Goal: Transaction & Acquisition: Purchase product/service

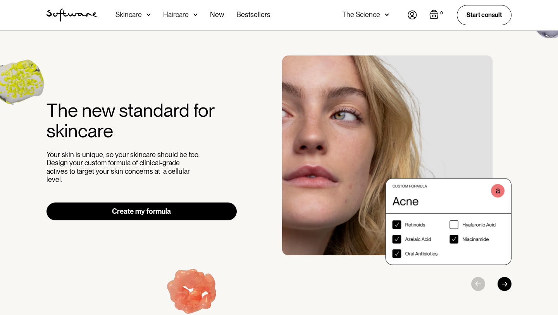
click at [410, 16] on img at bounding box center [412, 14] width 9 height 9
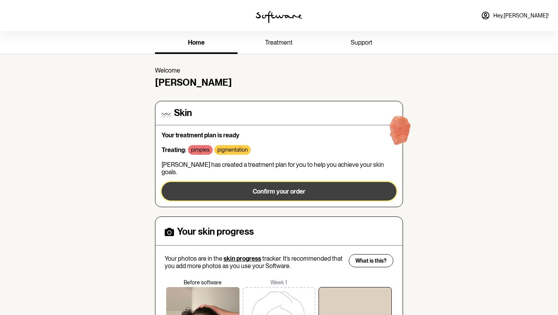
click at [221, 182] on button "Confirm your order" at bounding box center [279, 191] width 235 height 19
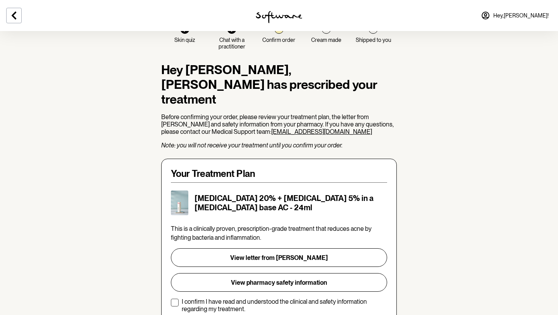
scroll to position [37, 0]
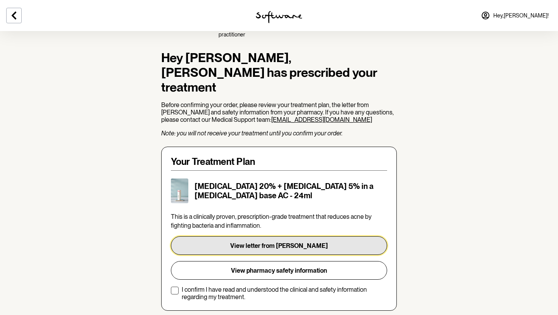
click at [236, 236] on button "View letter from Dr. Vlahov" at bounding box center [279, 245] width 216 height 19
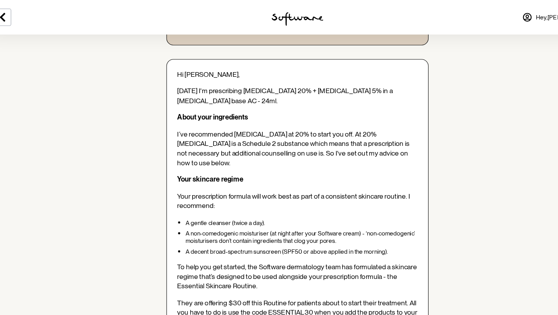
scroll to position [52, 0]
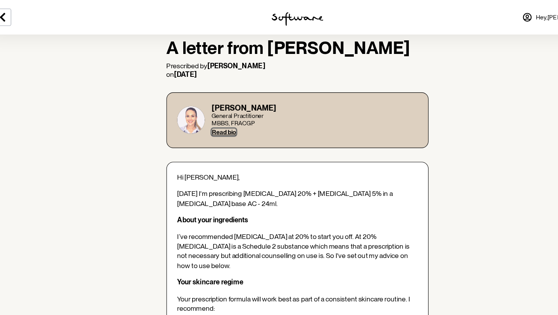
click at [211, 120] on button "Read bio" at bounding box center [213, 119] width 22 height 6
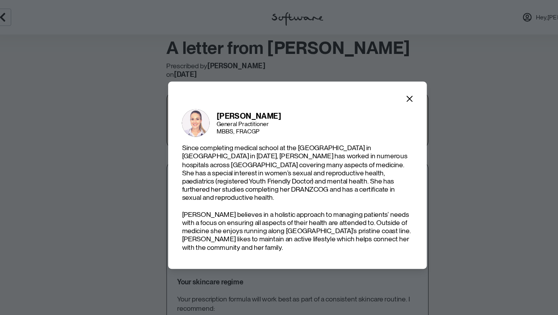
click at [378, 100] on section "Dr. Danielle Vlahov General Practitioner MBBS, FRACGP Since completing medical …" at bounding box center [279, 157] width 233 height 168
click at [378, 92] on icon "Close" at bounding box center [380, 89] width 6 height 6
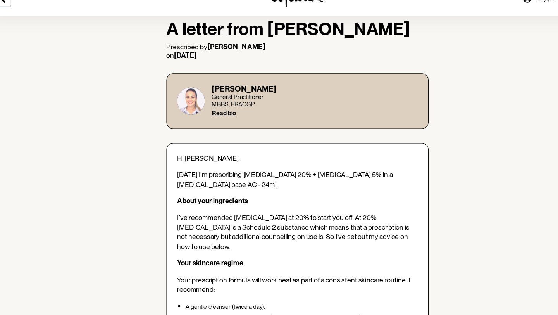
click at [231, 174] on span "[DATE] I'm prescribing [MEDICAL_DATA] 20% + [MEDICAL_DATA] 5% in a [MEDICAL_DAT…" at bounding box center [268, 178] width 194 height 16
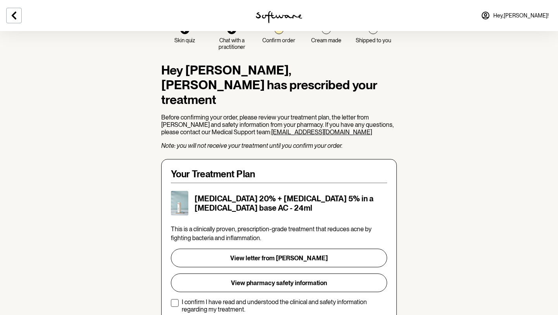
scroll to position [35, 0]
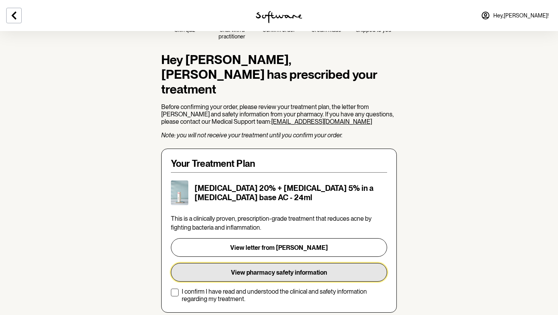
click at [300, 264] on button "View pharmacy safety information" at bounding box center [279, 272] width 216 height 19
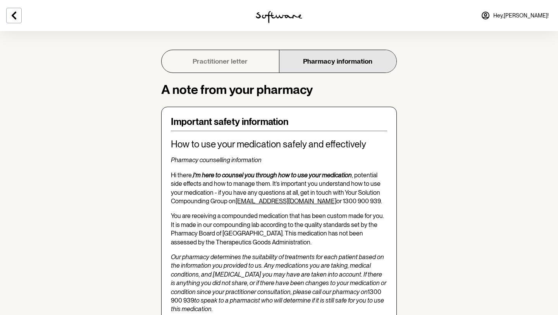
click at [197, 51] on link "Practitioner letter" at bounding box center [220, 61] width 117 height 22
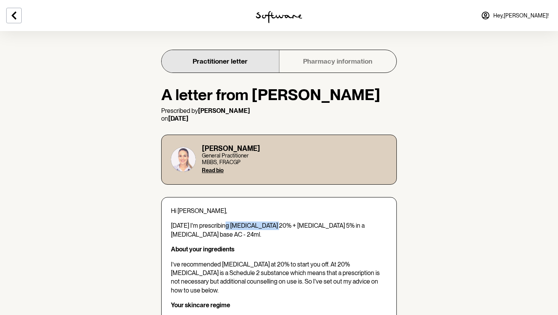
drag, startPoint x: 227, startPoint y: 228, endPoint x: 272, endPoint y: 229, distance: 45.4
click at [272, 229] on span "[DATE] I'm prescribing [MEDICAL_DATA] 20% + [MEDICAL_DATA] 5% in a [MEDICAL_DAT…" at bounding box center [268, 230] width 194 height 16
copy span "Azelaic Acid 20%"
click at [17, 19] on icon at bounding box center [13, 15] width 9 height 9
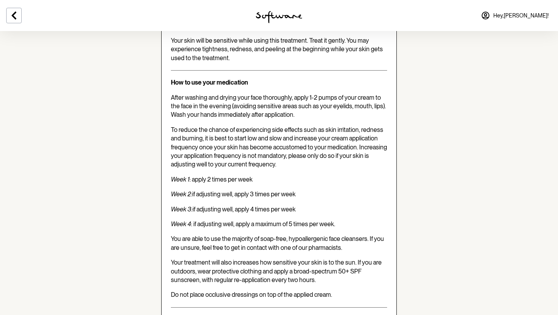
scroll to position [494, 0]
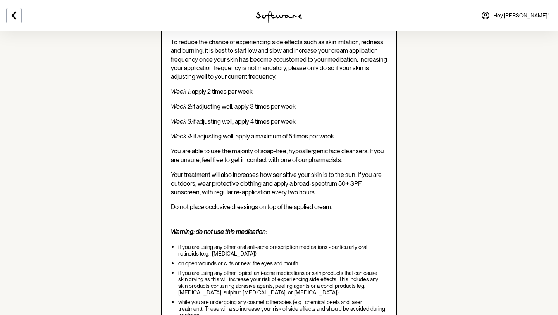
click at [3, 17] on div at bounding box center [93, 15] width 186 height 31
click at [8, 17] on button at bounding box center [14, 16] width 16 height 16
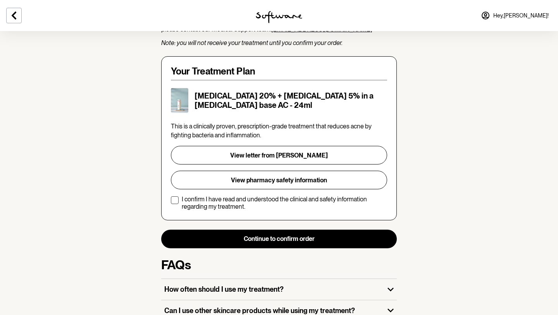
scroll to position [198, 0]
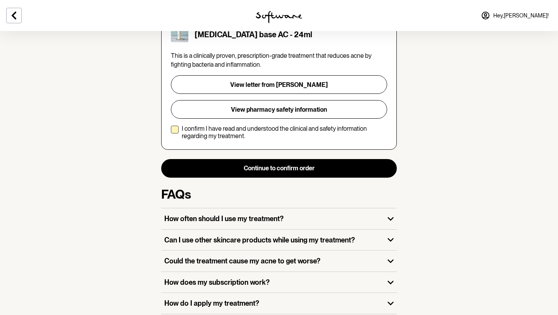
click at [181, 125] on label "I confirm I have read and understood the clinical and safety information regard…" at bounding box center [279, 132] width 216 height 15
click at [171, 132] on input "I confirm I have read and understood the clinical and safety information regard…" at bounding box center [171, 132] width 0 height 0
checkbox input "true"
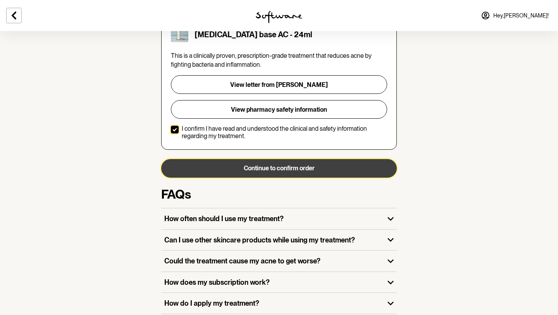
click at [203, 159] on button "Continue to confirm order" at bounding box center [279, 168] width 236 height 19
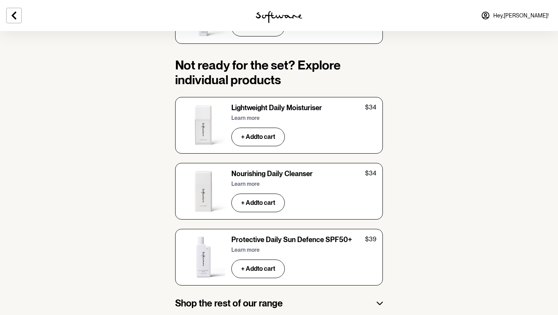
scroll to position [1212, 0]
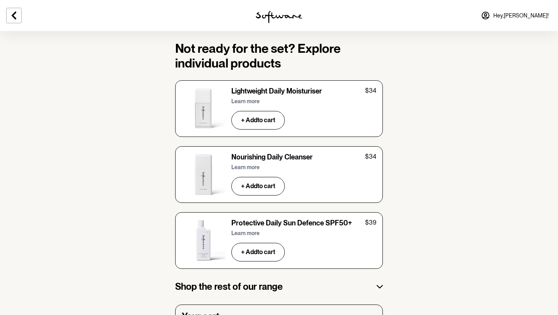
click at [250, 164] on p "Learn more" at bounding box center [245, 167] width 28 height 7
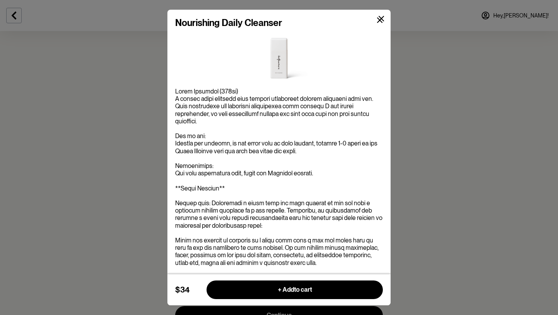
scroll to position [1303, 0]
click at [92, 178] on div "Nourishing Daily Cleanser $34 + Add to cart" at bounding box center [279, 157] width 558 height 315
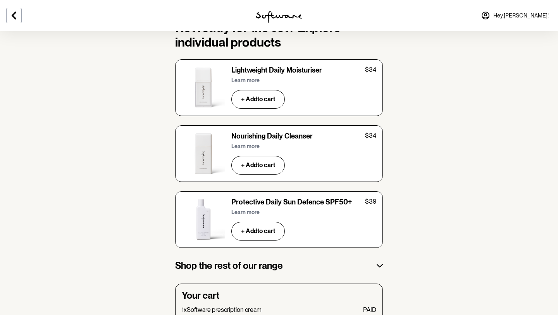
scroll to position [1232, 0]
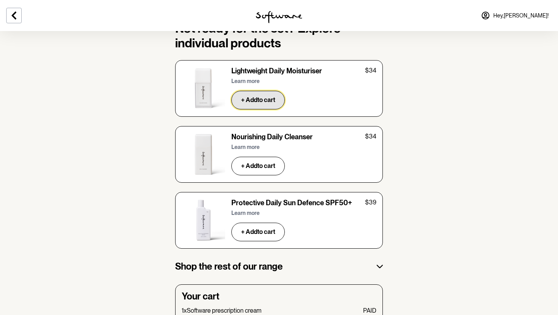
click at [240, 91] on button "+ Add to cart" at bounding box center [258, 100] width 54 height 19
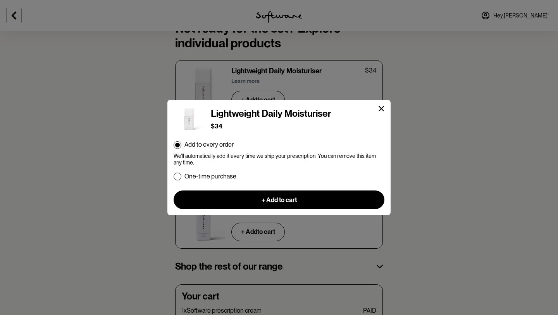
click at [178, 181] on div "Lightweight Daily Moisturiser $34 Add to every order We'll automatically add it…" at bounding box center [279, 155] width 211 height 110
click at [178, 177] on span at bounding box center [178, 177] width 8 height 8
click at [174, 176] on input "One-time purchase" at bounding box center [173, 176] width 0 height 0
radio input "true"
radio input "false"
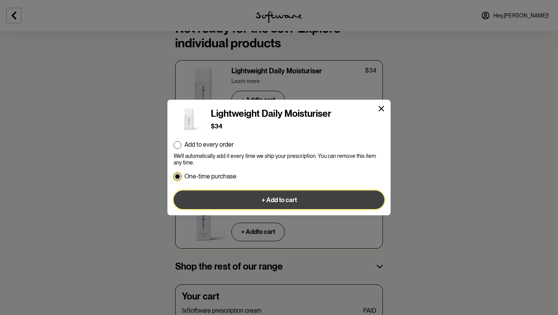
click at [200, 197] on button "+ Add to cart" at bounding box center [279, 199] width 211 height 19
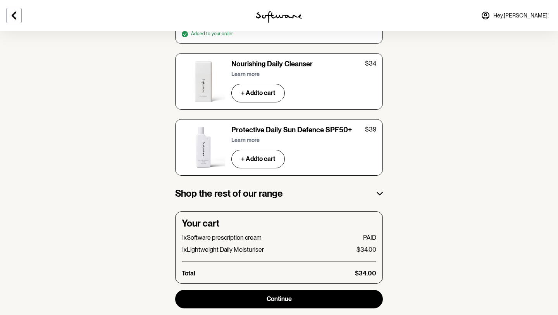
scroll to position [1328, 0]
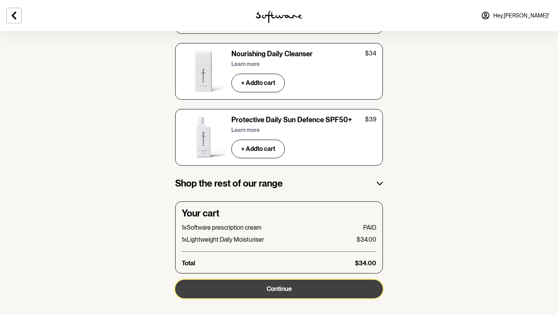
click at [218, 280] on button "Continue" at bounding box center [279, 289] width 208 height 19
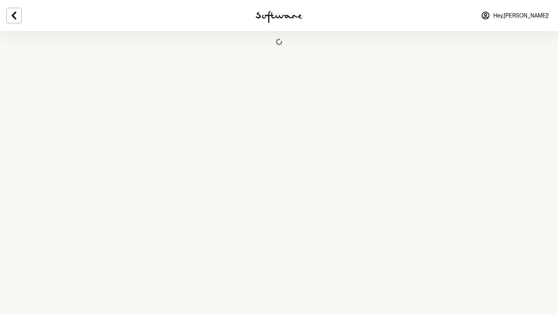
select select "VIC"
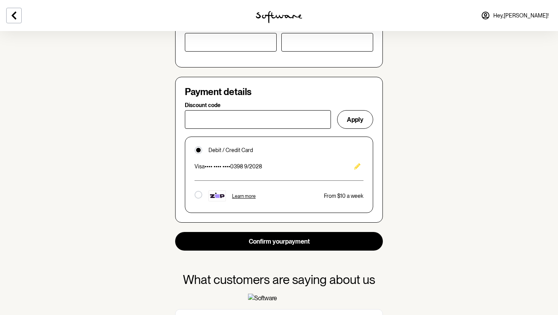
scroll to position [504, 0]
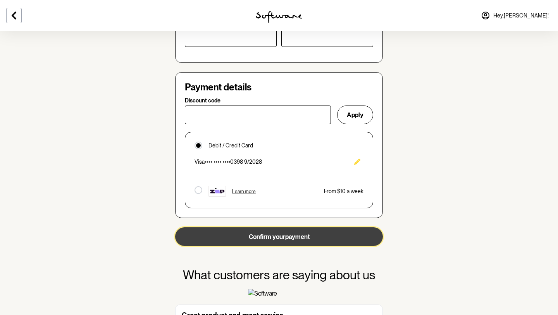
click at [230, 240] on button "Confirm your payment" at bounding box center [279, 236] width 208 height 19
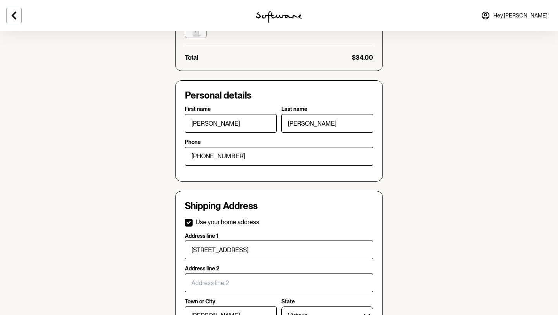
scroll to position [0, 0]
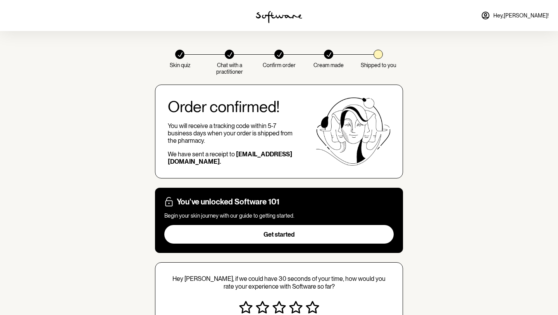
click at [328, 64] on p "Cream made" at bounding box center [329, 65] width 30 height 7
click at [281, 65] on p "Confirm order" at bounding box center [279, 65] width 33 height 7
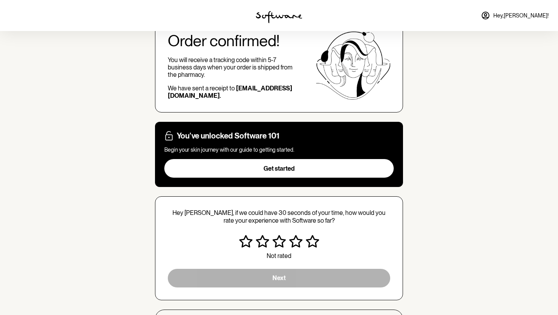
scroll to position [82, 0]
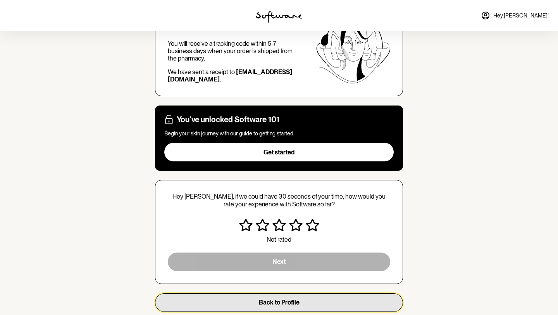
click at [254, 306] on button "Back to Profile" at bounding box center [279, 302] width 248 height 19
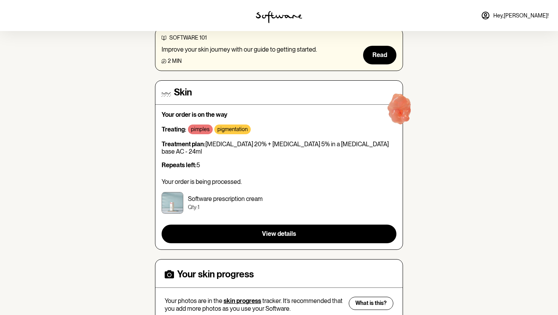
scroll to position [80, 0]
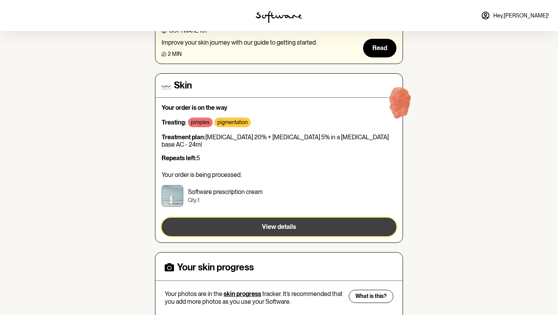
click at [242, 219] on button "View details" at bounding box center [279, 227] width 235 height 19
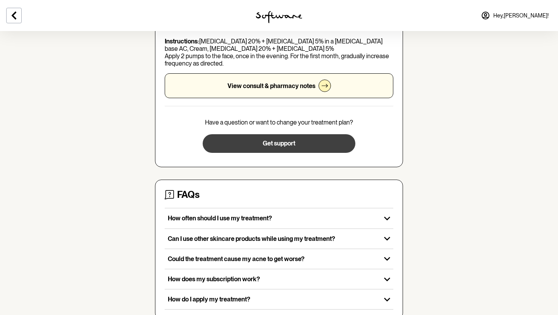
scroll to position [159, 0]
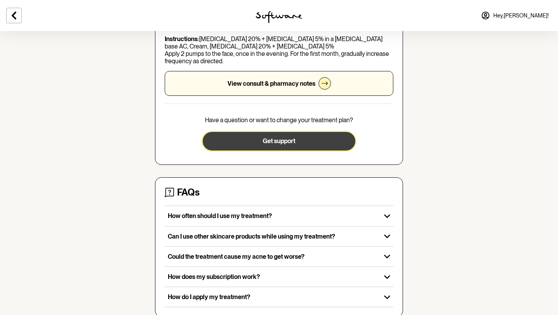
click at [276, 135] on button "Get support" at bounding box center [279, 141] width 152 height 19
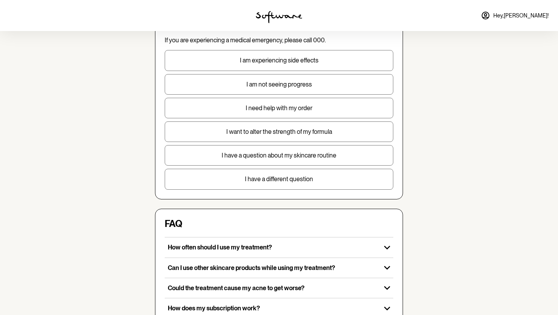
scroll to position [71, 0]
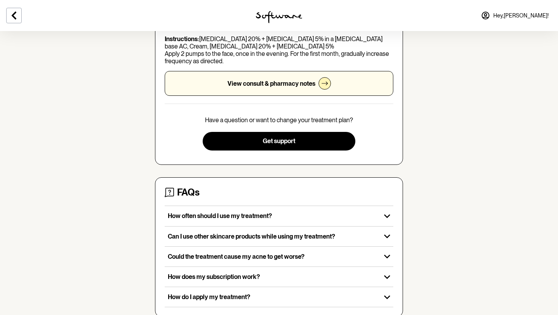
click at [244, 93] on div "View consult & pharmacy notes" at bounding box center [279, 83] width 229 height 25
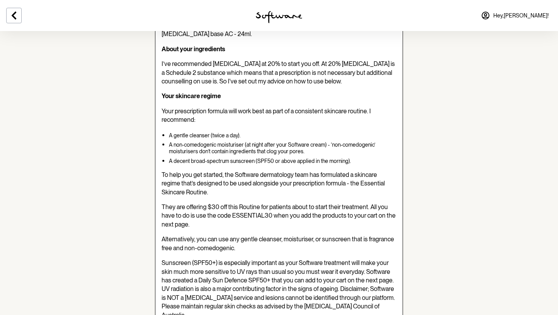
scroll to position [225, 0]
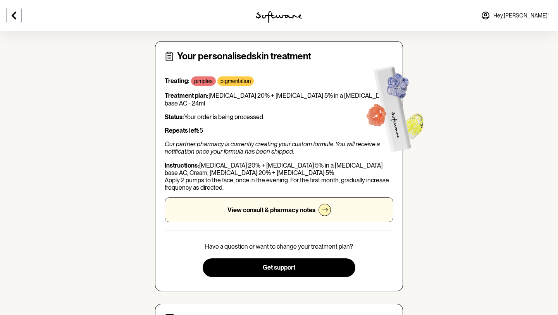
scroll to position [33, 0]
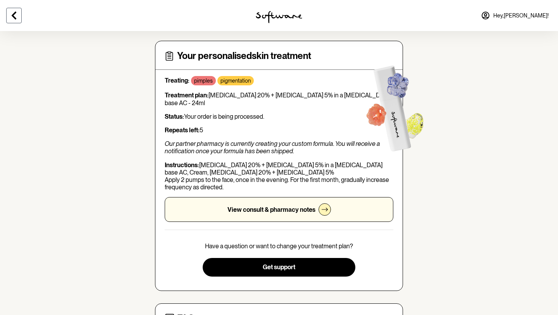
click at [16, 8] on button at bounding box center [14, 16] width 16 height 16
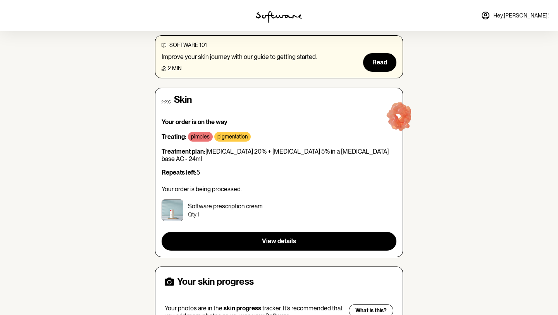
scroll to position [66, 0]
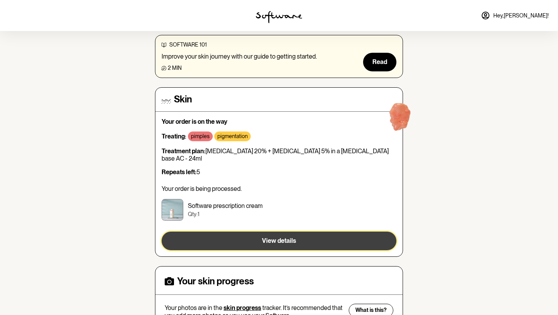
click at [230, 231] on button "View details" at bounding box center [279, 240] width 235 height 19
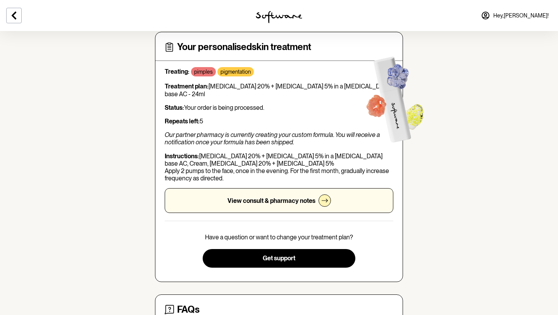
scroll to position [41, 0]
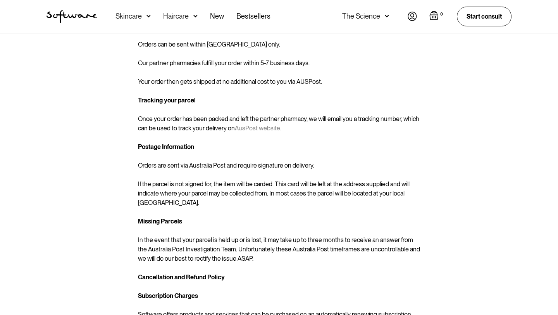
scroll to position [115, 0]
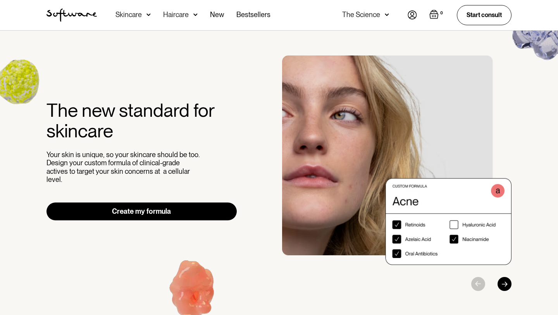
click at [414, 13] on img at bounding box center [412, 14] width 9 height 9
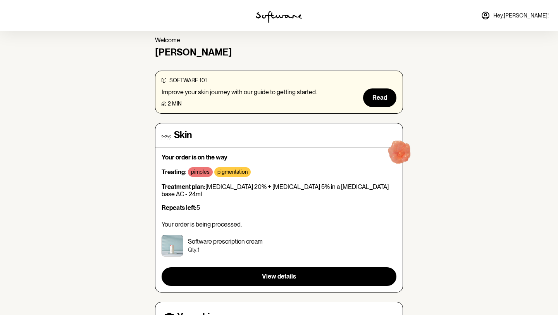
scroll to position [33, 0]
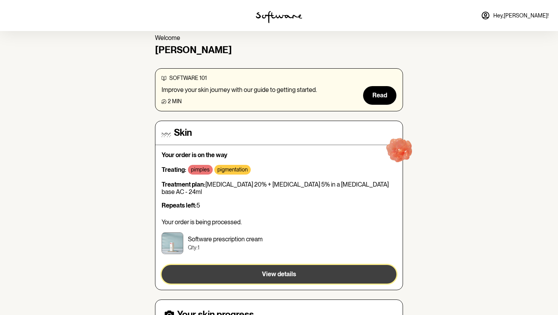
click at [252, 265] on button "View details" at bounding box center [279, 274] width 235 height 19
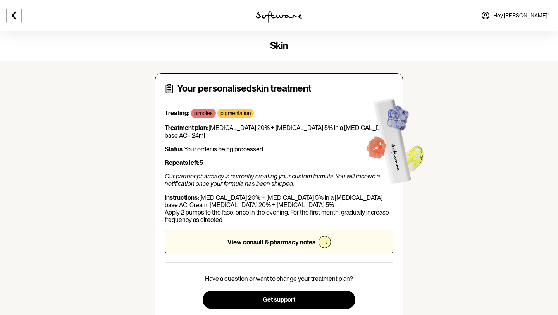
click at [243, 148] on p "Status: Your order is being processed." at bounding box center [279, 148] width 229 height 7
click at [195, 175] on p "Our partner pharmacy is currently creating your custom formula. You will receiv…" at bounding box center [279, 180] width 229 height 15
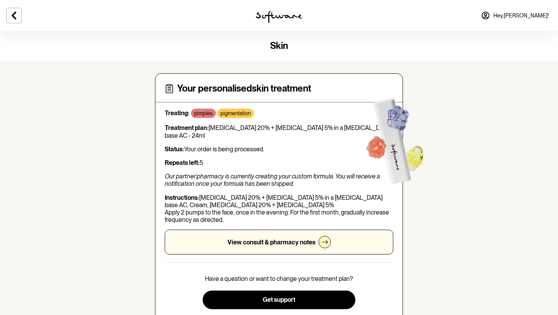
click at [195, 175] on p "Our partner pharmacy is currently creating your custom formula. You will receiv…" at bounding box center [279, 180] width 229 height 15
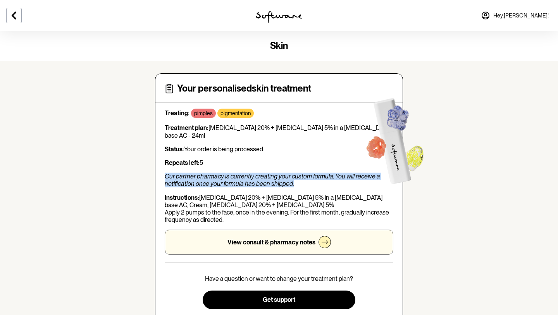
click at [214, 177] on p "Our partner pharmacy is currently creating your custom formula. You will receiv…" at bounding box center [279, 180] width 229 height 15
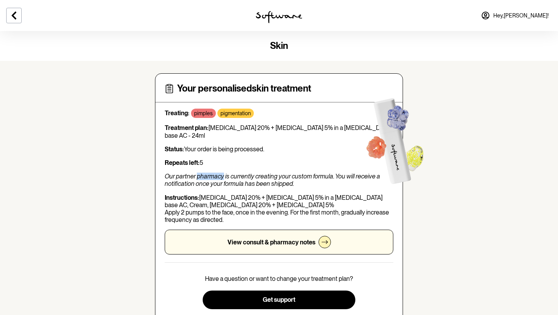
click at [214, 177] on p "Our partner pharmacy is currently creating your custom formula. You will receiv…" at bounding box center [279, 180] width 229 height 15
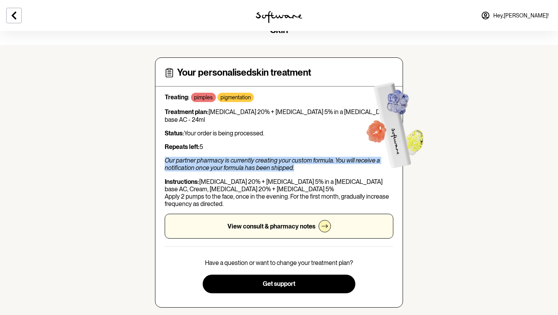
scroll to position [25, 0]
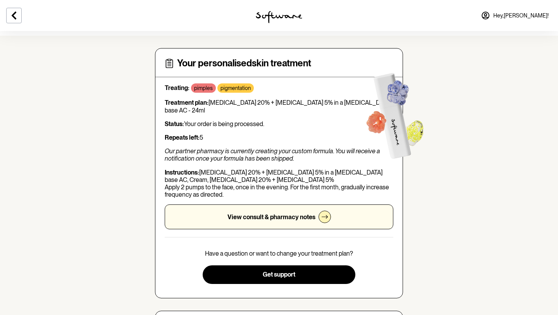
click at [314, 217] on p "View consult & pharmacy notes" at bounding box center [272, 216] width 88 height 7
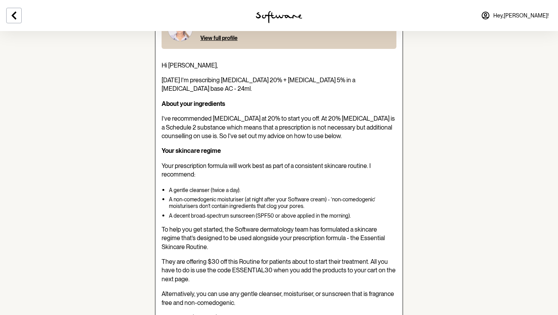
scroll to position [137, 0]
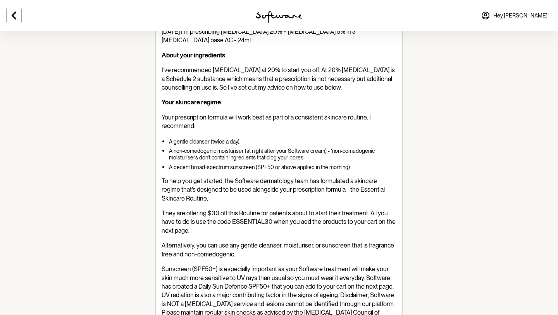
click at [261, 154] on p "A non-comedogenic moisturiser (at night after your Software cream) - ‘non-comed…" at bounding box center [283, 154] width 228 height 13
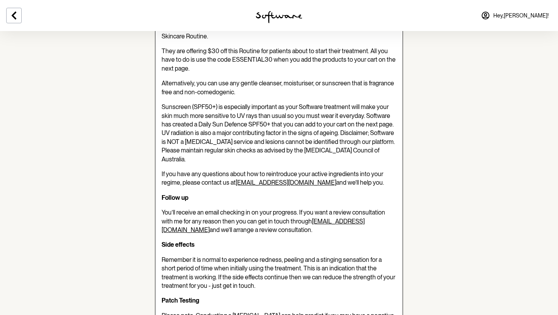
scroll to position [329, 0]
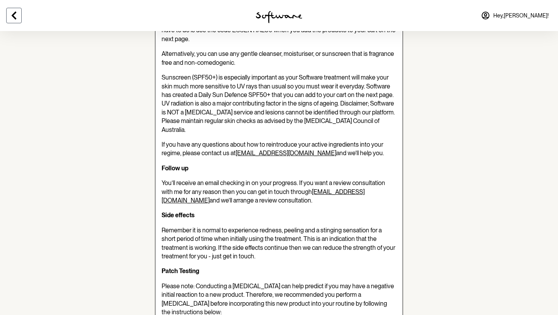
click at [14, 14] on icon at bounding box center [14, 16] width 5 height 8
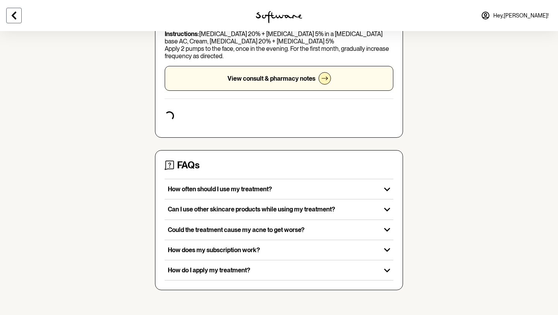
scroll to position [25, 0]
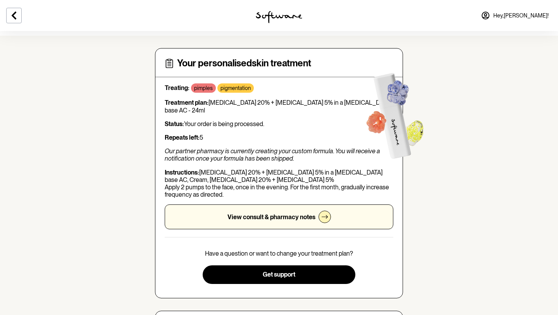
click at [227, 180] on p "Instructions: Azelaic Acid 20% + Niacinamide 5% in a Hyaluronic Acid base AC, C…" at bounding box center [279, 184] width 229 height 30
copy p "[MEDICAL_DATA]"
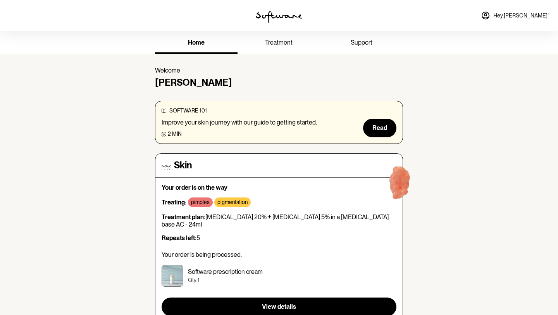
click at [286, 48] on link "treatment" at bounding box center [279, 43] width 83 height 21
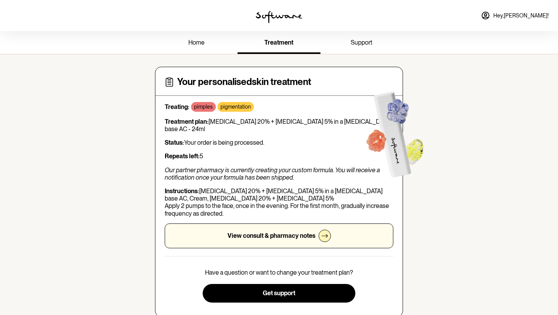
click at [303, 243] on div "View consult & pharmacy notes" at bounding box center [279, 235] width 229 height 25
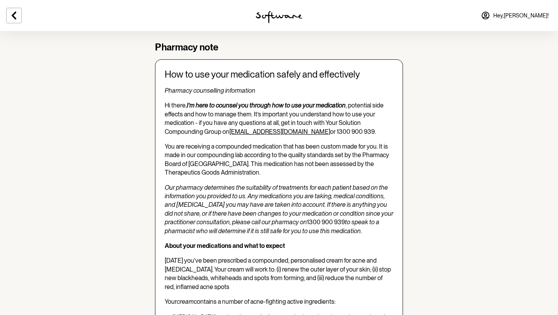
scroll to position [765, 0]
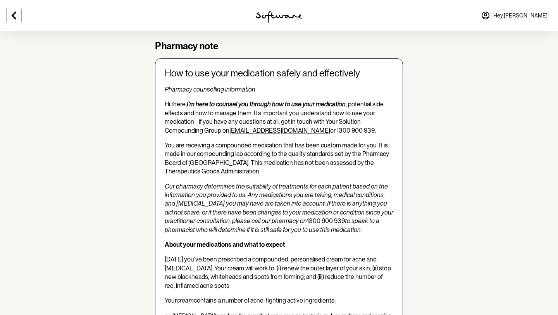
click at [313, 141] on p "You are receiving a compounded medication that has been custom made for you. It…" at bounding box center [279, 158] width 229 height 35
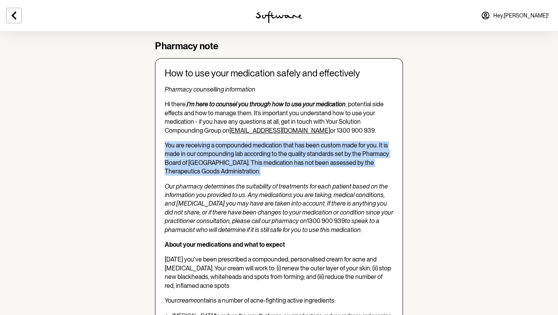
click at [313, 141] on p "You are receiving a compounded medication that has been custom made for you. It…" at bounding box center [279, 158] width 229 height 35
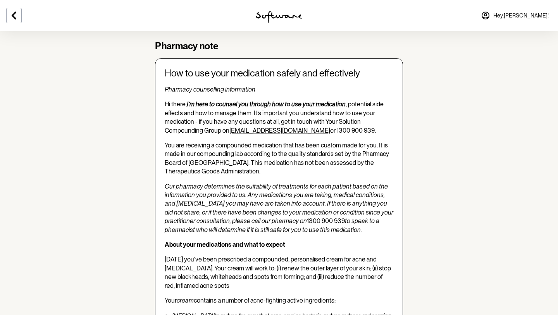
click at [311, 142] on span "You are receiving a compounded medication that has been custom made for you. It…" at bounding box center [277, 158] width 224 height 33
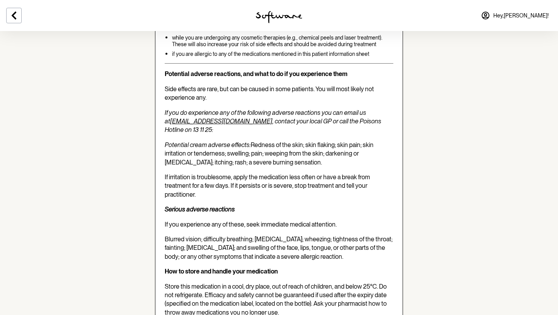
scroll to position [1528, 0]
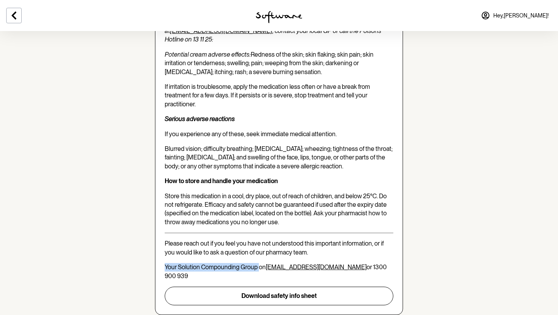
drag, startPoint x: 164, startPoint y: 254, endPoint x: 259, endPoint y: 249, distance: 95.1
copy span "Your Solution Compounding Group"
